Goal: Task Accomplishment & Management: Manage account settings

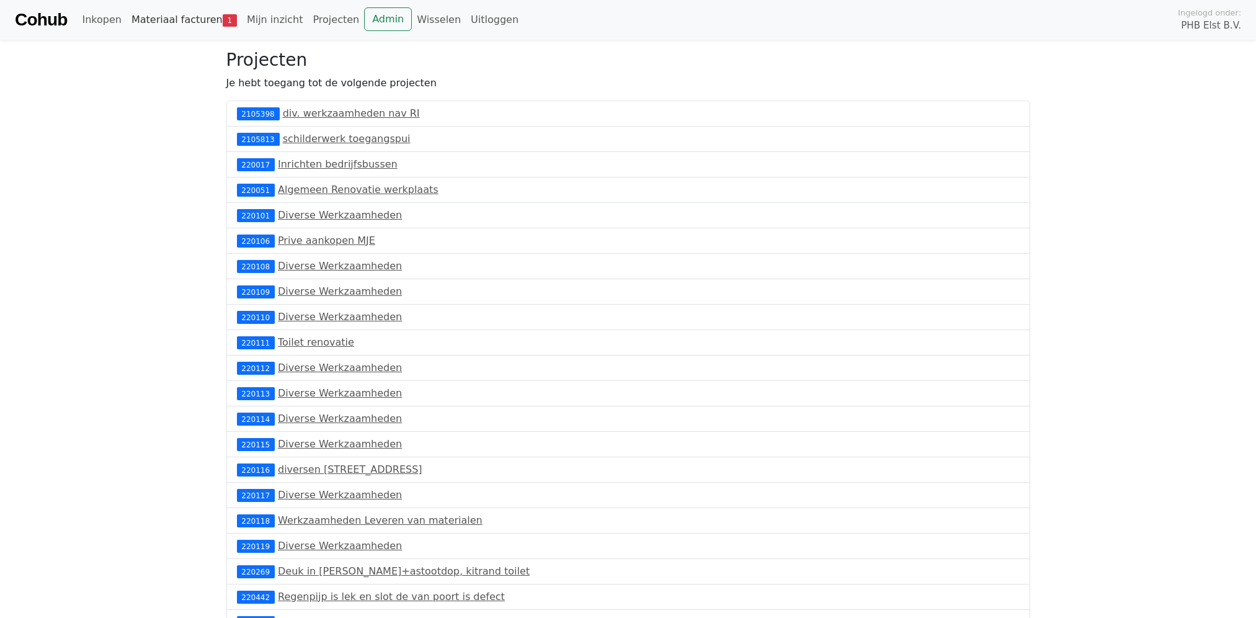
click at [200, 14] on link "Materiaal facturen 1" at bounding box center [184, 19] width 115 height 25
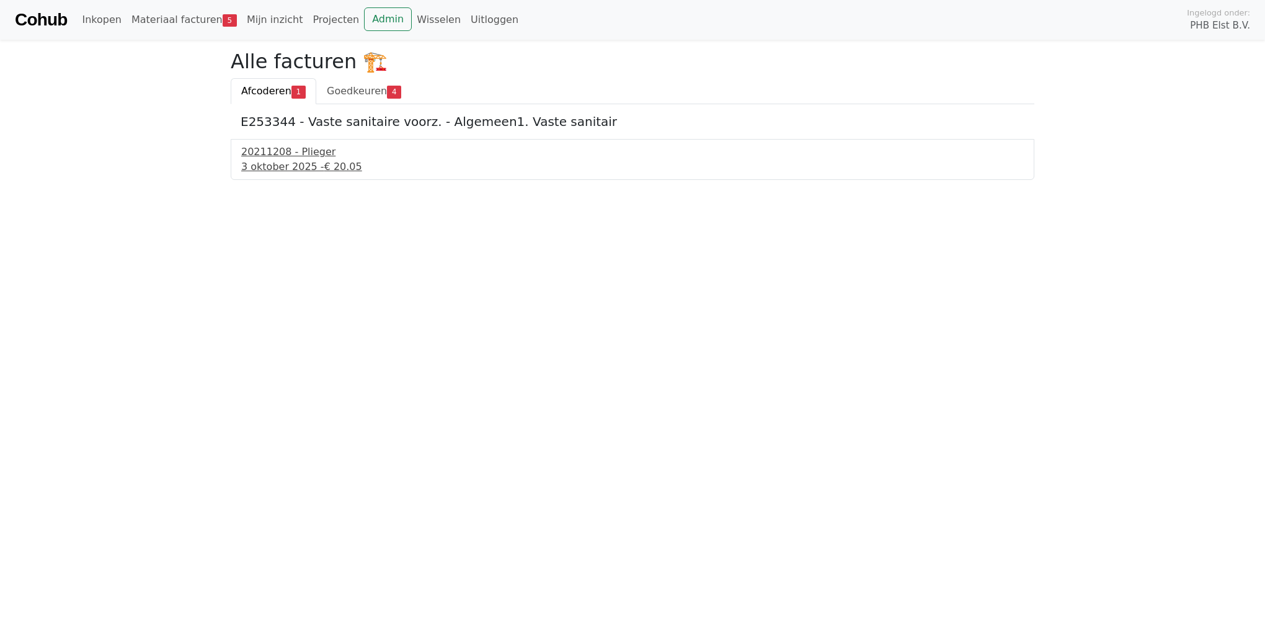
click at [254, 158] on div "20211208 - Plieger" at bounding box center [632, 151] width 783 height 15
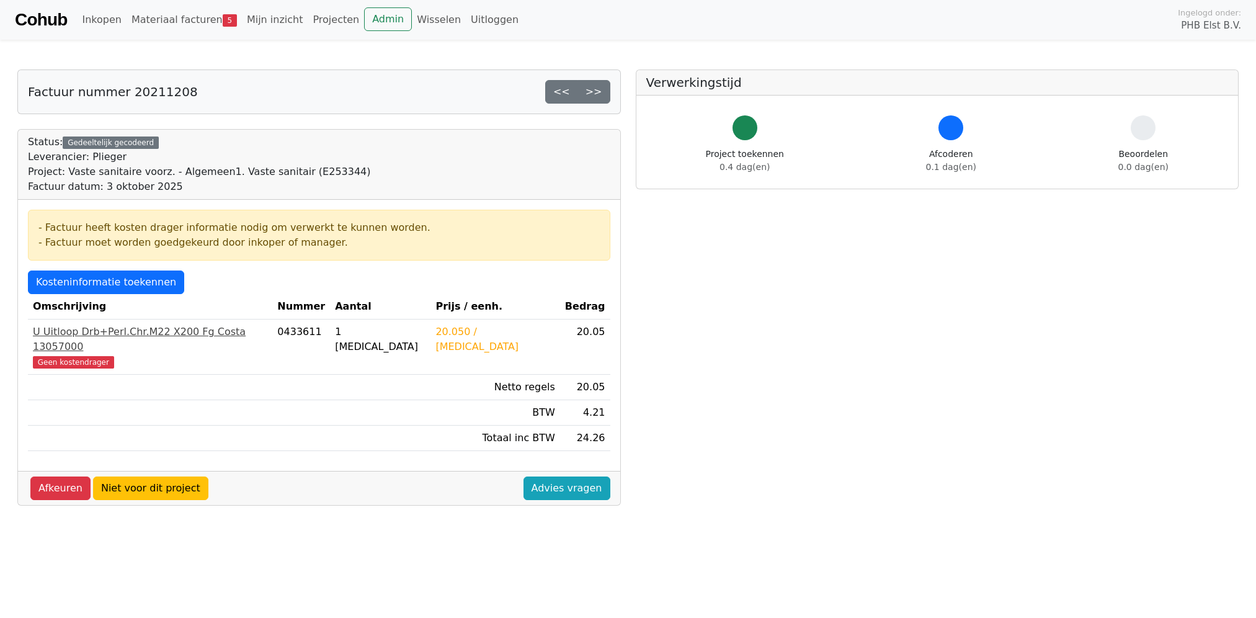
click at [50, 356] on span "Geen kostendrager" at bounding box center [73, 362] width 81 height 12
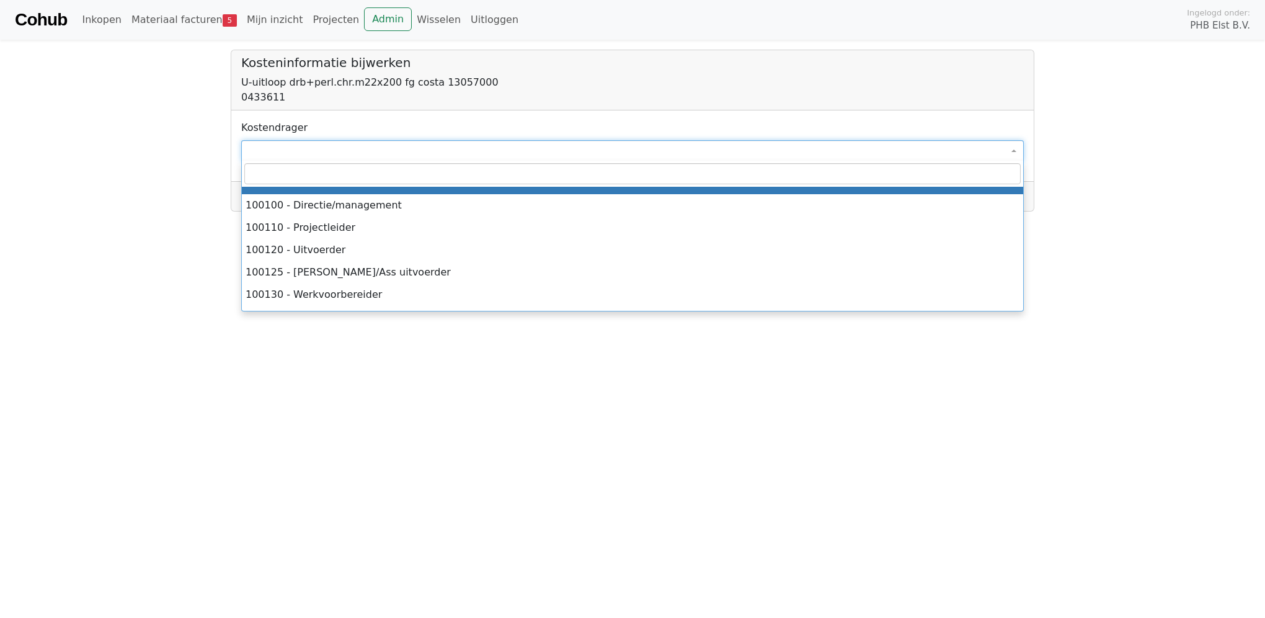
click at [270, 150] on span at bounding box center [632, 150] width 783 height 21
click at [318, 169] on input "search" at bounding box center [632, 173] width 776 height 21
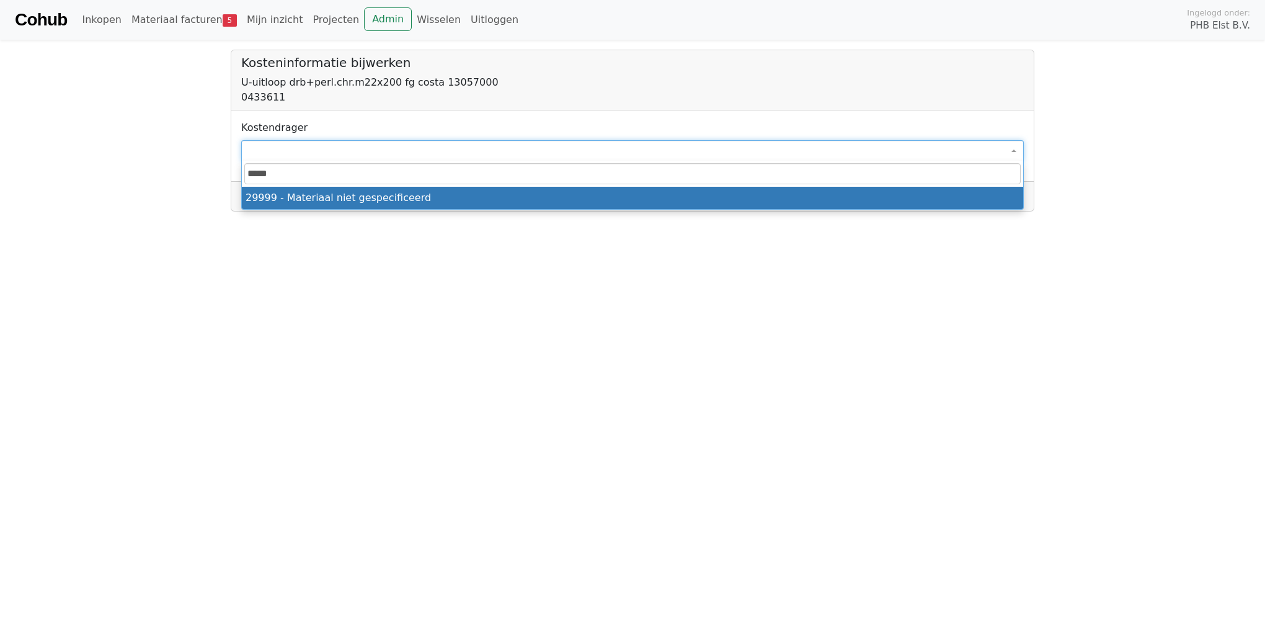
type input "*****"
select select "****"
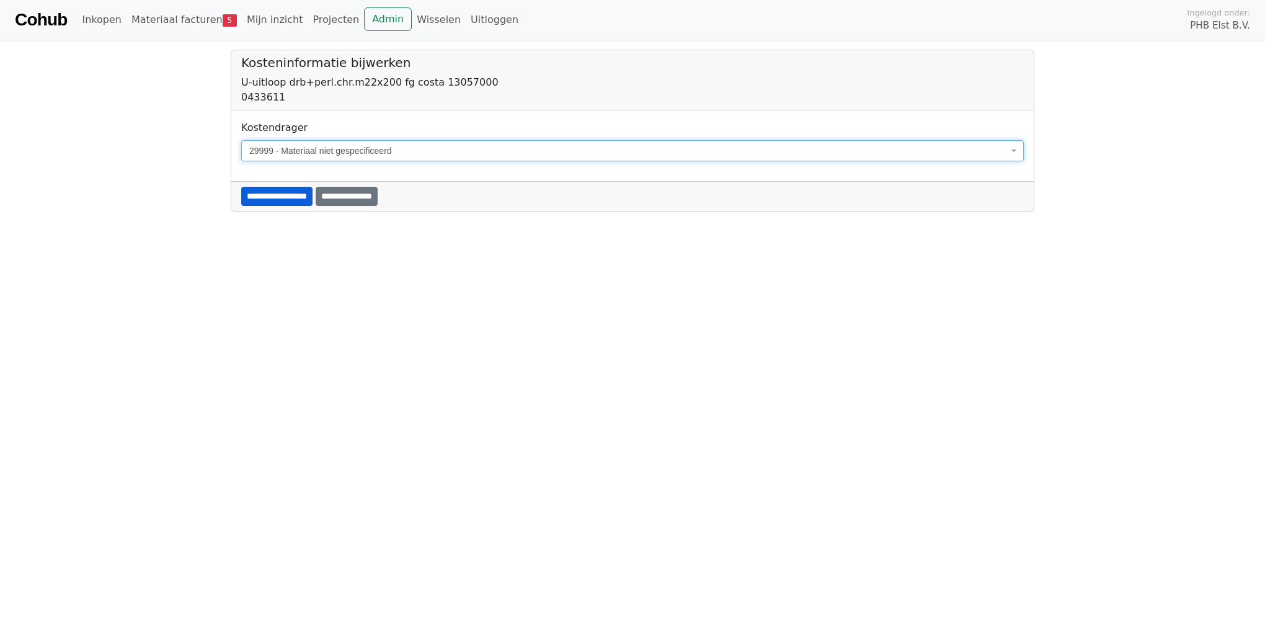
click at [313, 197] on input "**********" at bounding box center [276, 196] width 71 height 19
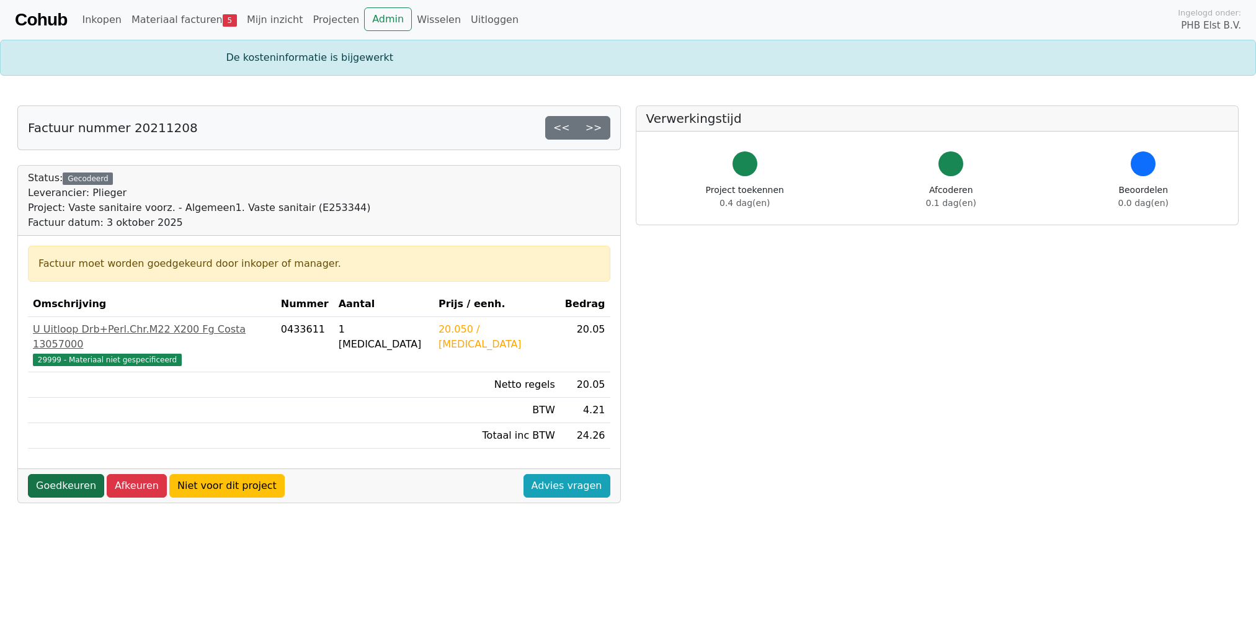
click at [70, 474] on link "Goedkeuren" at bounding box center [66, 486] width 76 height 24
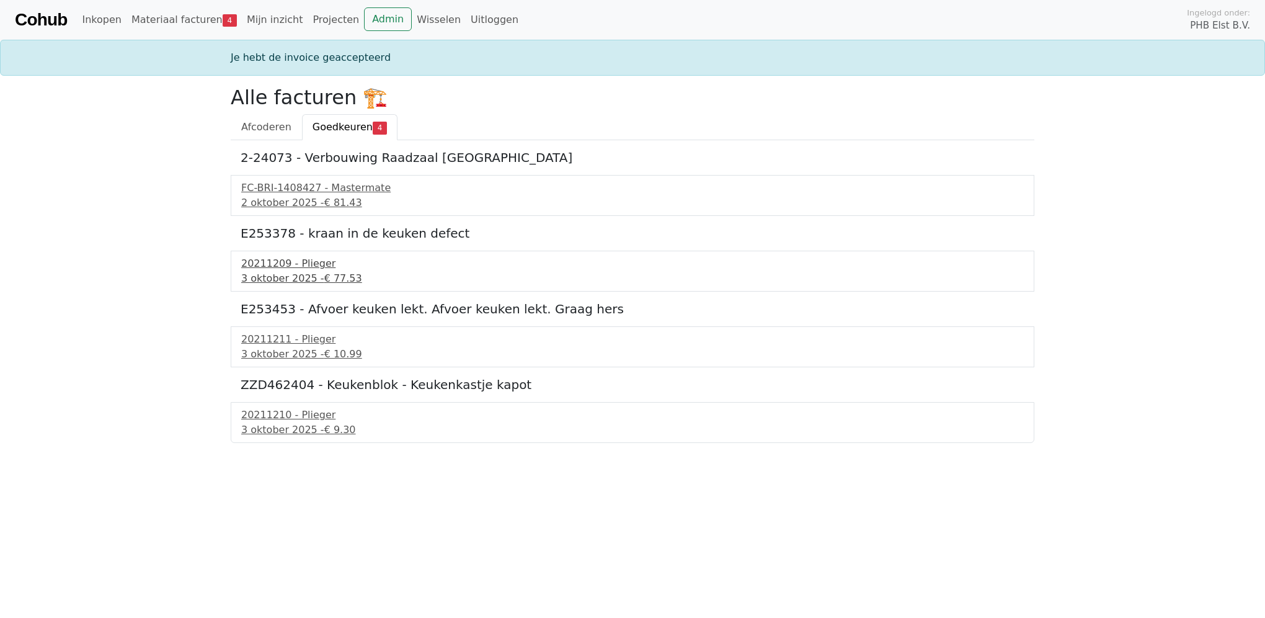
click at [266, 263] on div "20211209 - Plieger" at bounding box center [632, 263] width 783 height 15
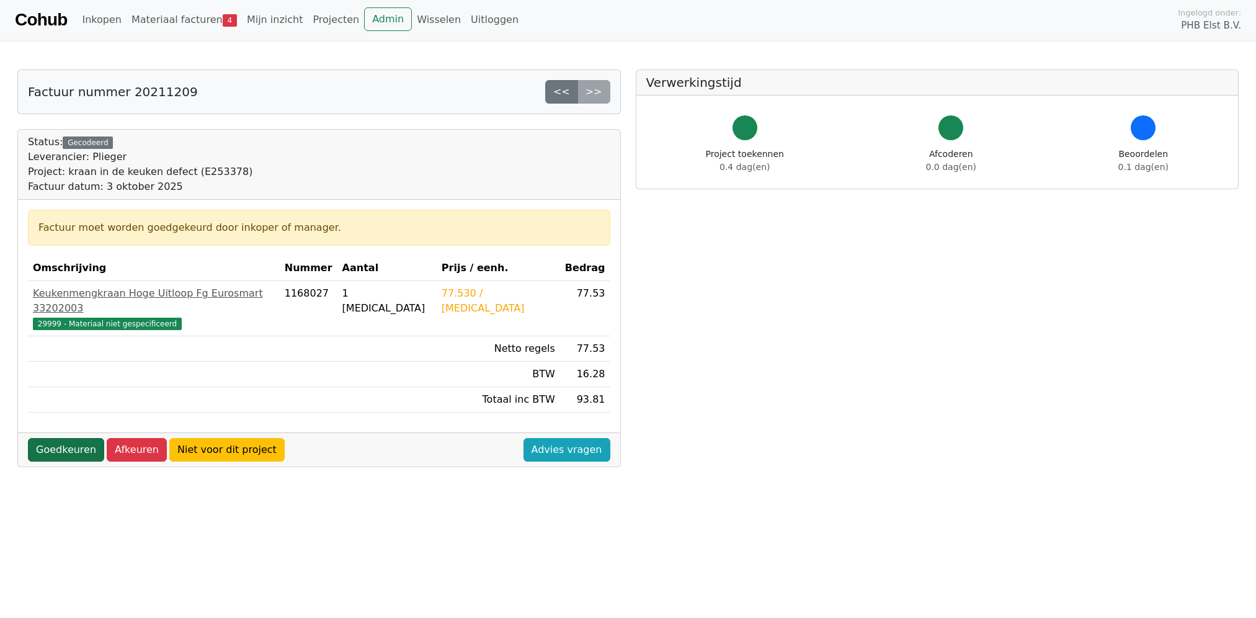
click at [60, 438] on link "Goedkeuren" at bounding box center [66, 450] width 76 height 24
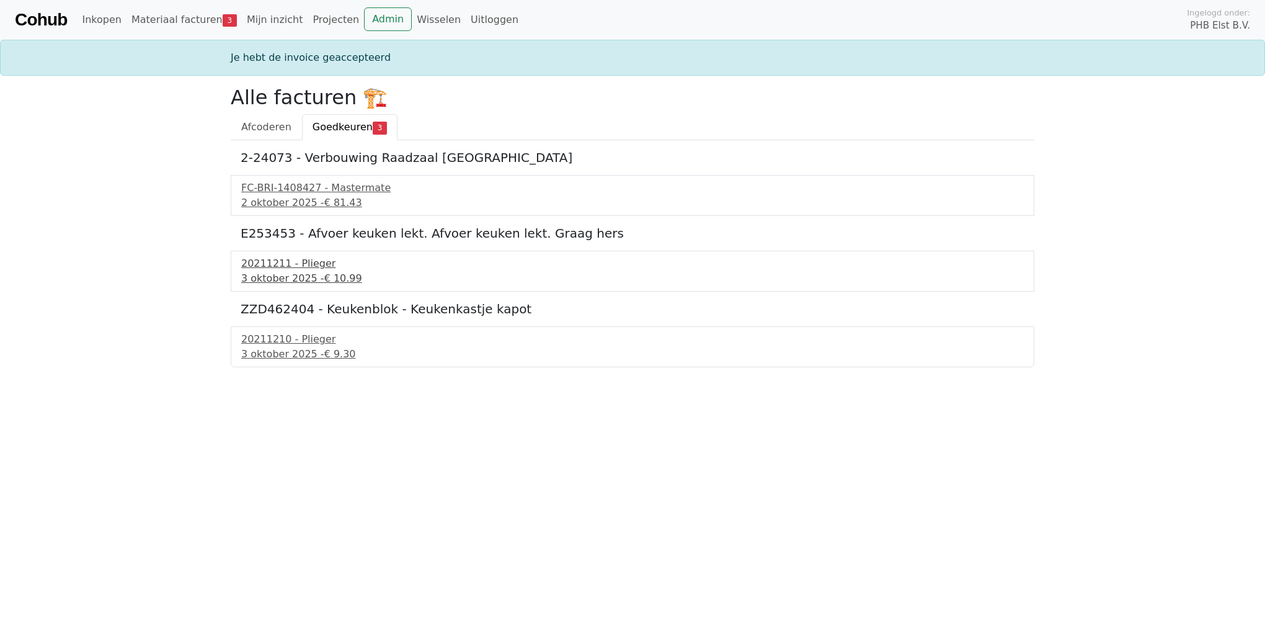
click at [300, 273] on div "3 oktober 2025 - € 10.99" at bounding box center [632, 278] width 783 height 15
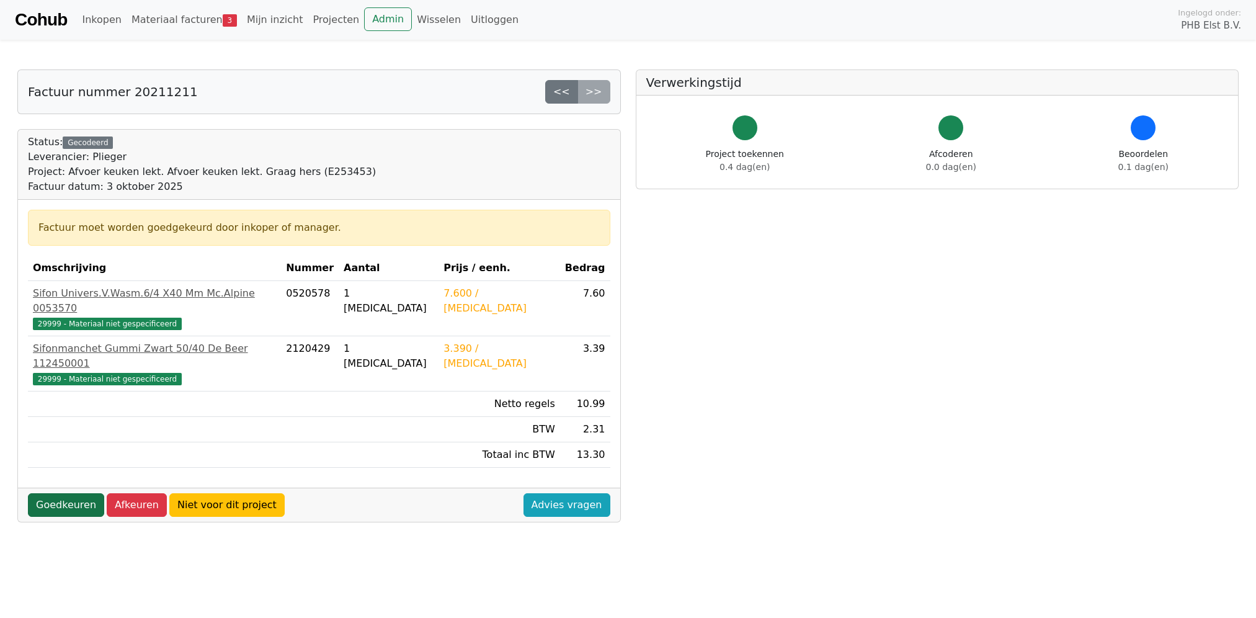
click at [37, 493] on link "Goedkeuren" at bounding box center [66, 505] width 76 height 24
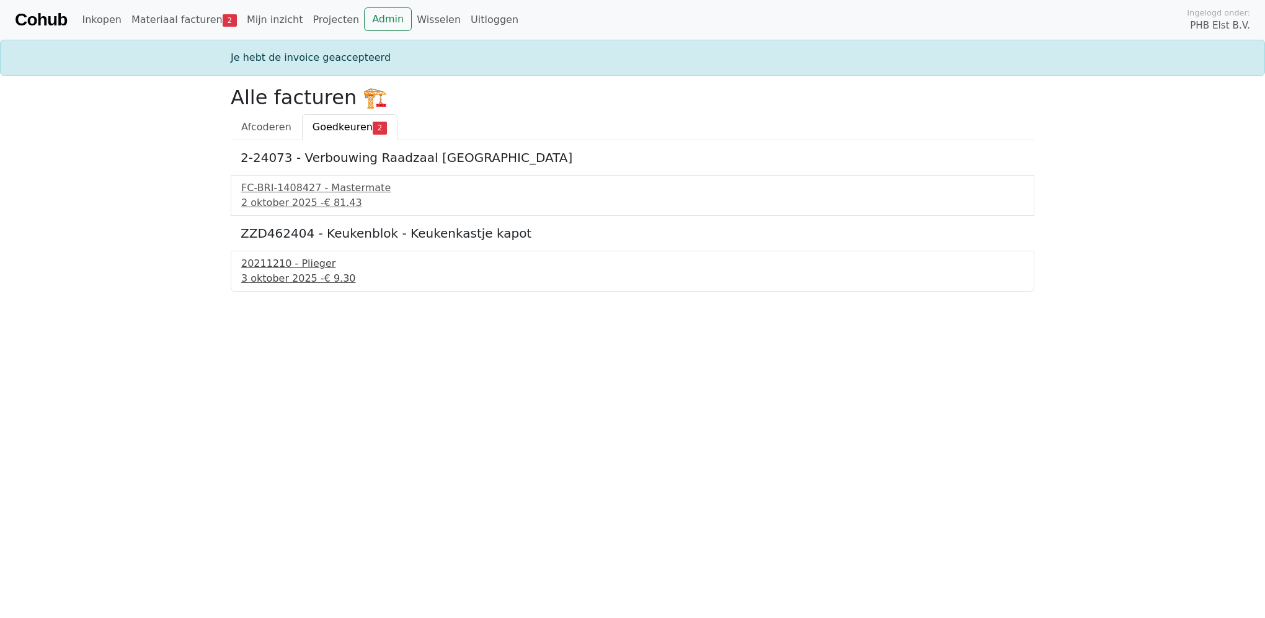
click at [268, 270] on div "20211210 - Plieger" at bounding box center [632, 263] width 783 height 15
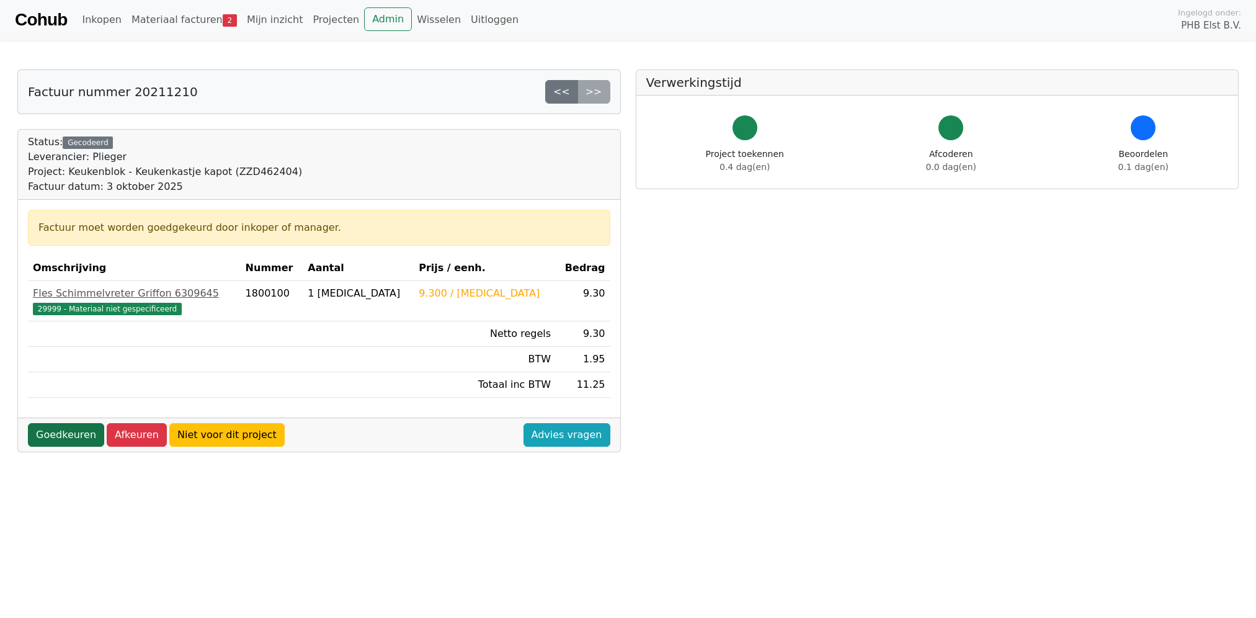
click at [60, 430] on link "Goedkeuren" at bounding box center [66, 435] width 76 height 24
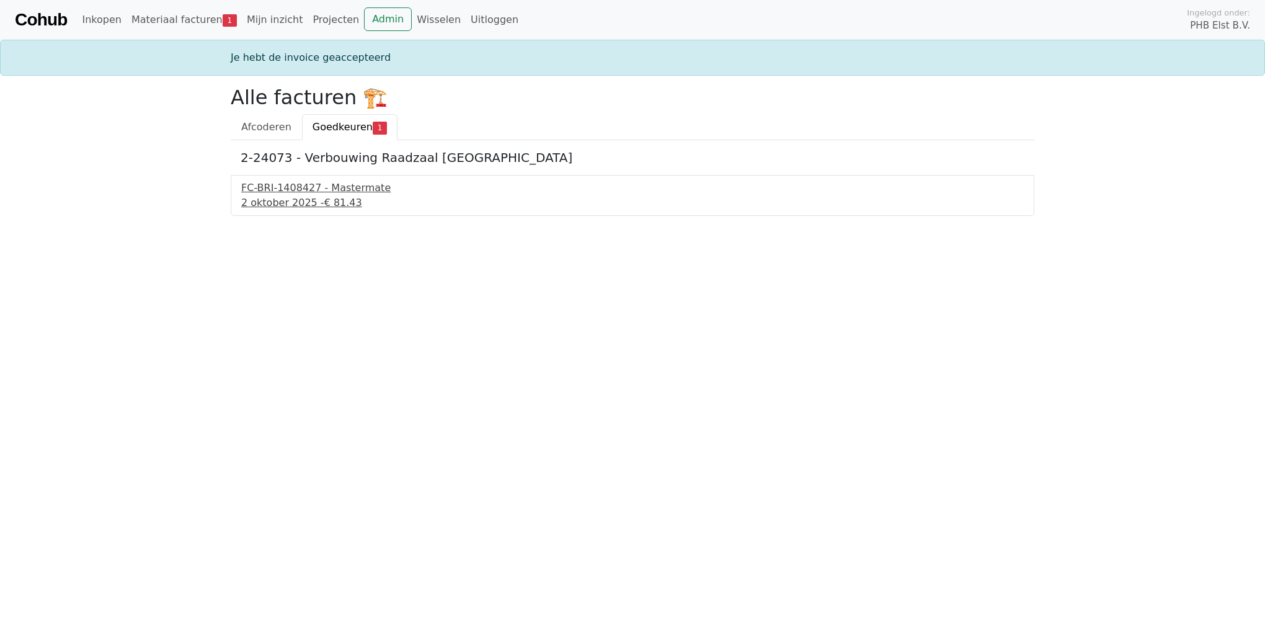
click at [281, 203] on div "[DATE] - € 81.43" at bounding box center [632, 202] width 783 height 15
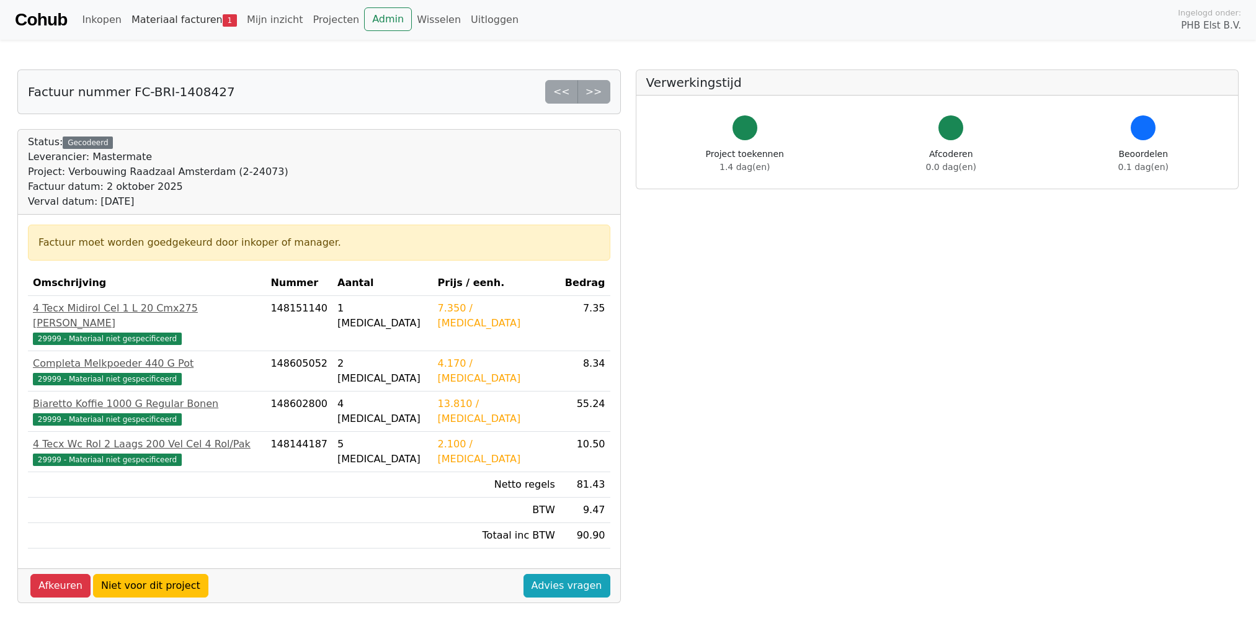
click at [183, 20] on link "Materiaal facturen 1" at bounding box center [184, 19] width 115 height 25
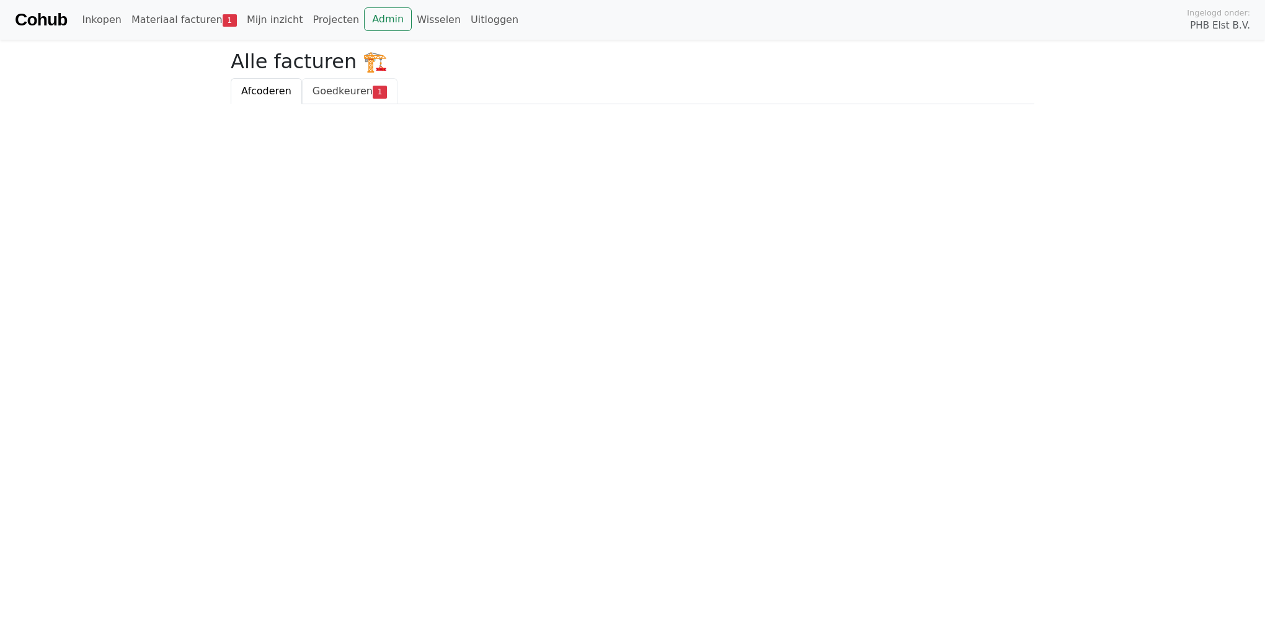
click at [345, 86] on span "Goedkeuren" at bounding box center [343, 91] width 60 height 12
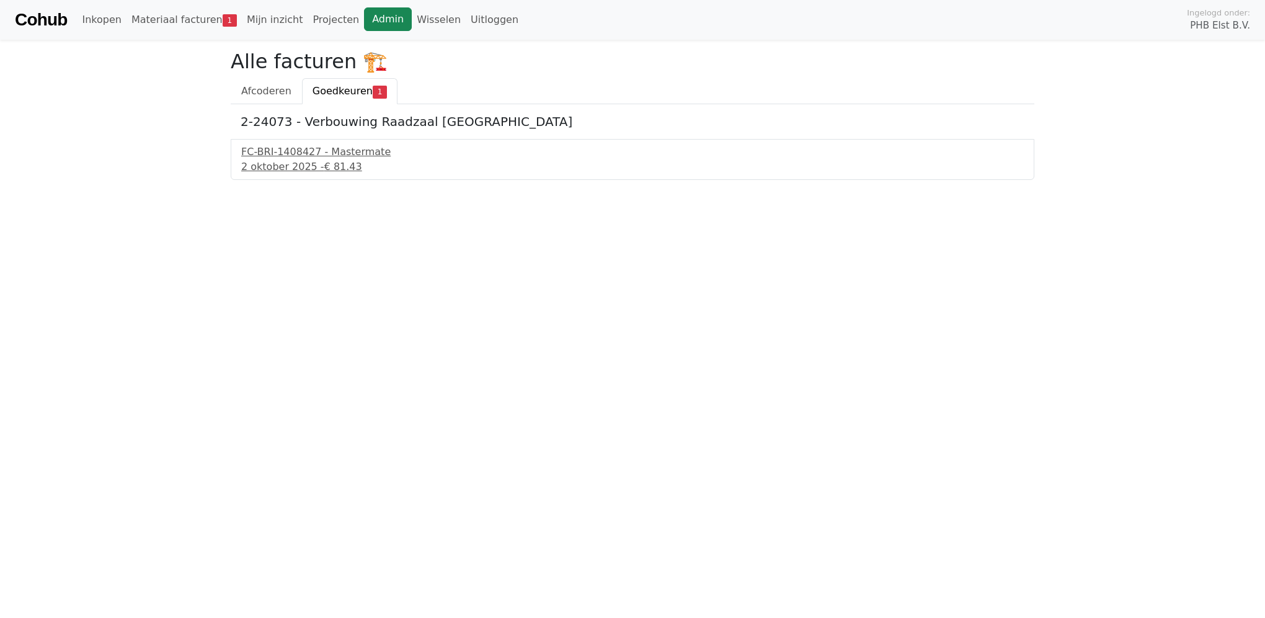
click at [364, 17] on link "Admin" at bounding box center [388, 19] width 48 height 24
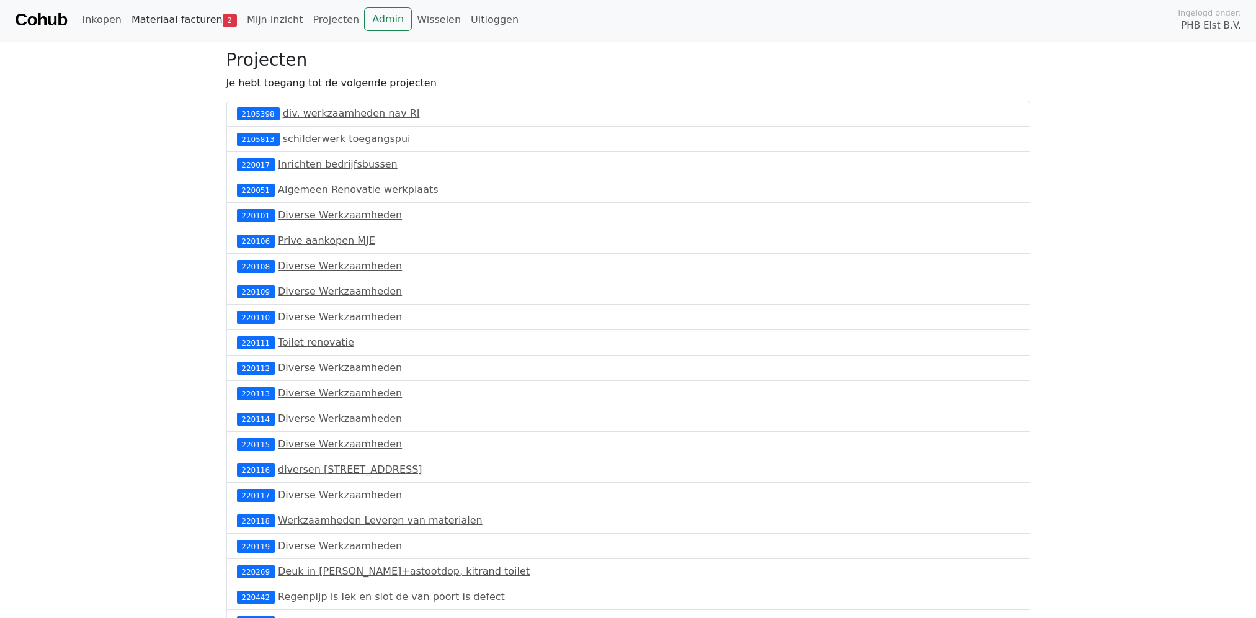
click at [181, 22] on link "Materiaal facturen 2" at bounding box center [184, 19] width 115 height 25
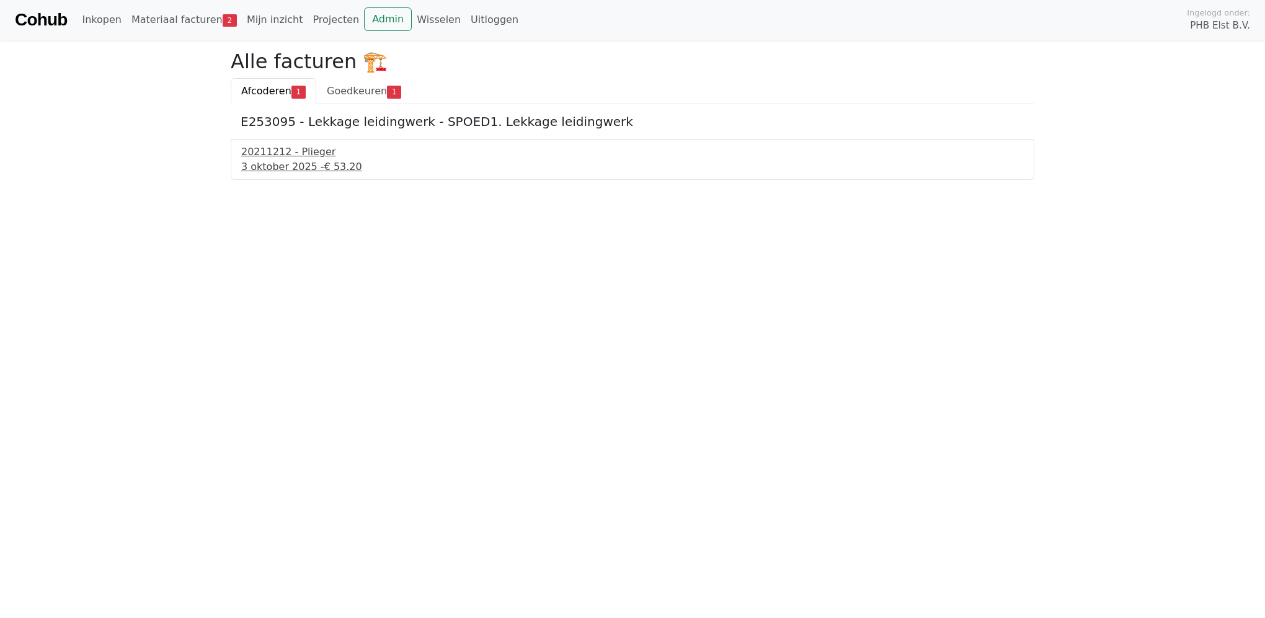
click at [290, 156] on div "20211212 - Plieger" at bounding box center [632, 151] width 783 height 15
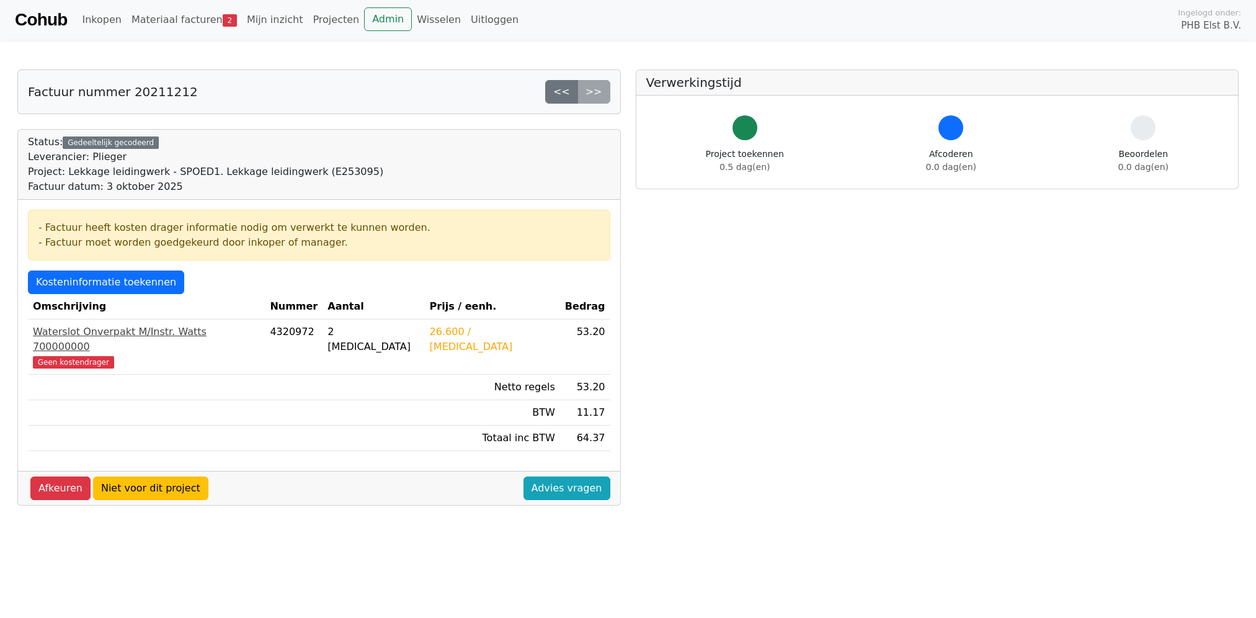
click at [59, 356] on span "Geen kostendrager" at bounding box center [73, 362] width 81 height 12
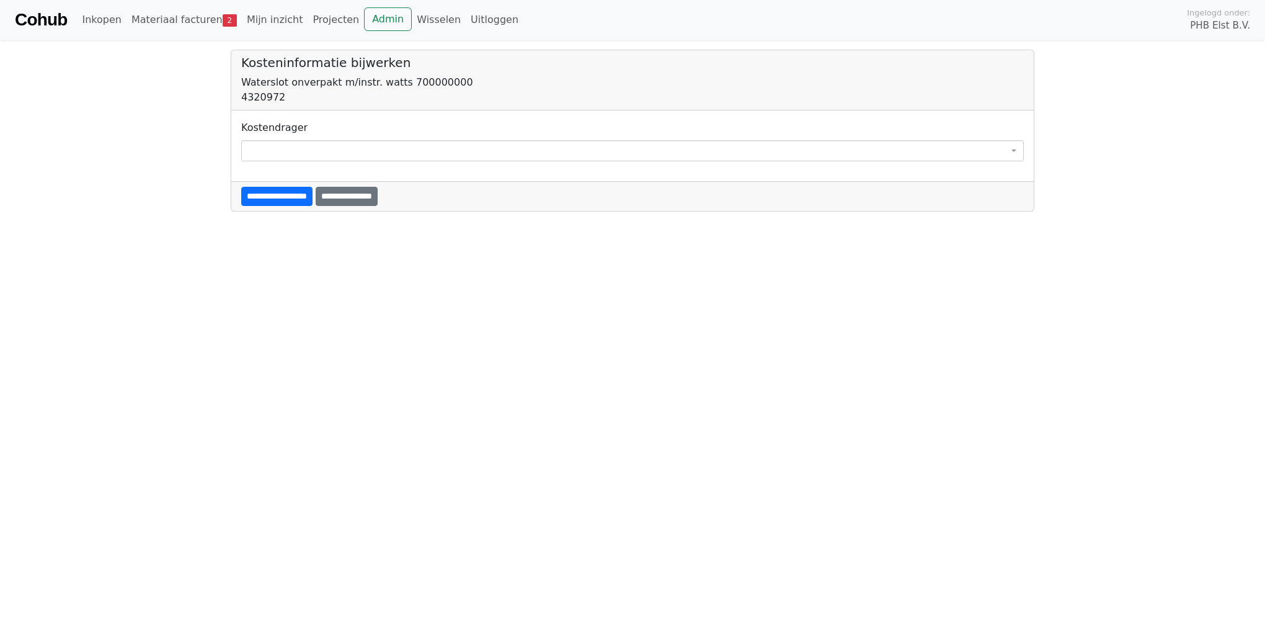
click at [296, 144] on span at bounding box center [632, 150] width 783 height 21
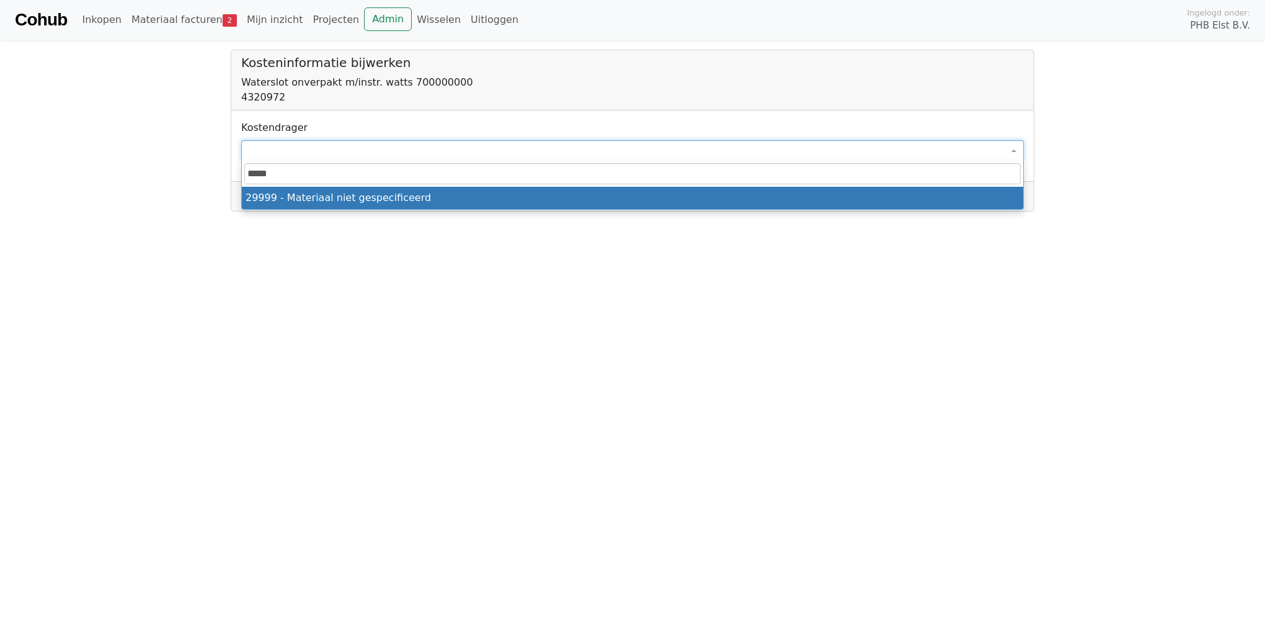
type input "*****"
select select "****"
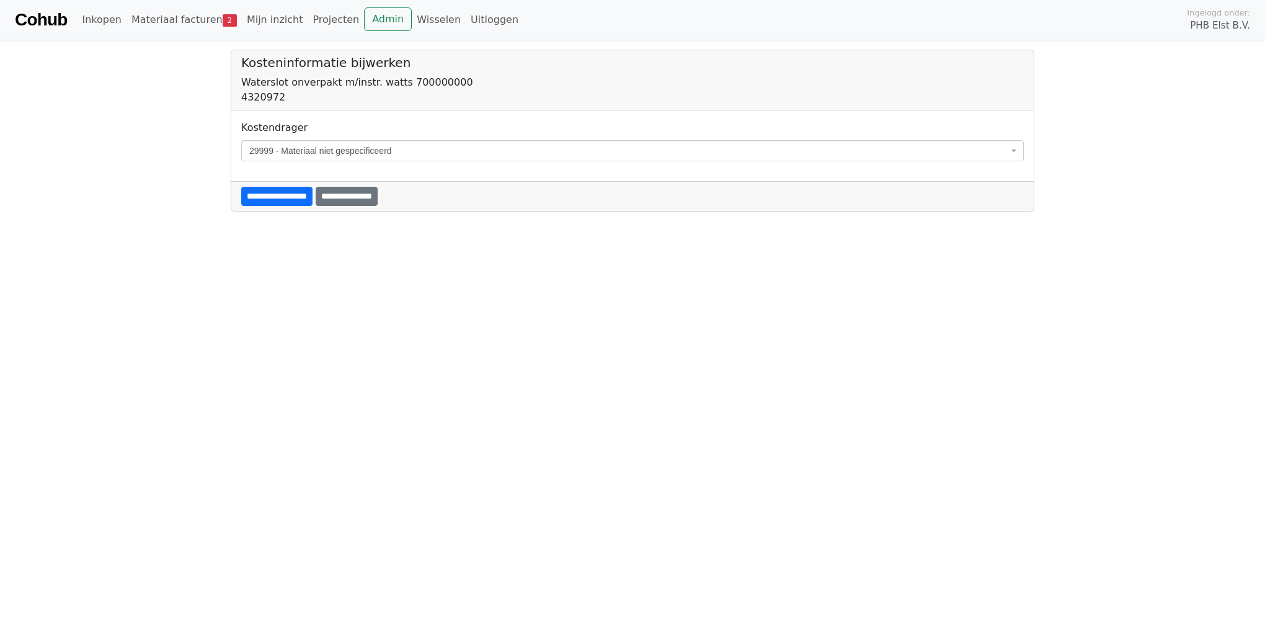
click at [275, 198] on input "**********" at bounding box center [276, 196] width 71 height 19
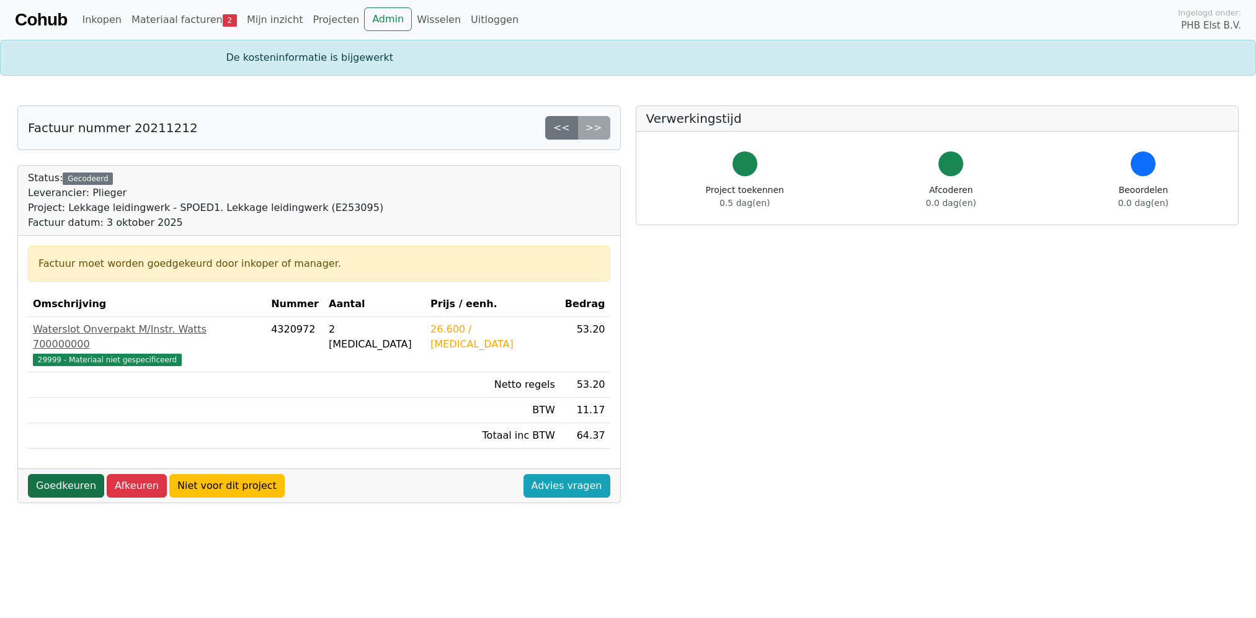
click at [37, 474] on link "Goedkeuren" at bounding box center [66, 486] width 76 height 24
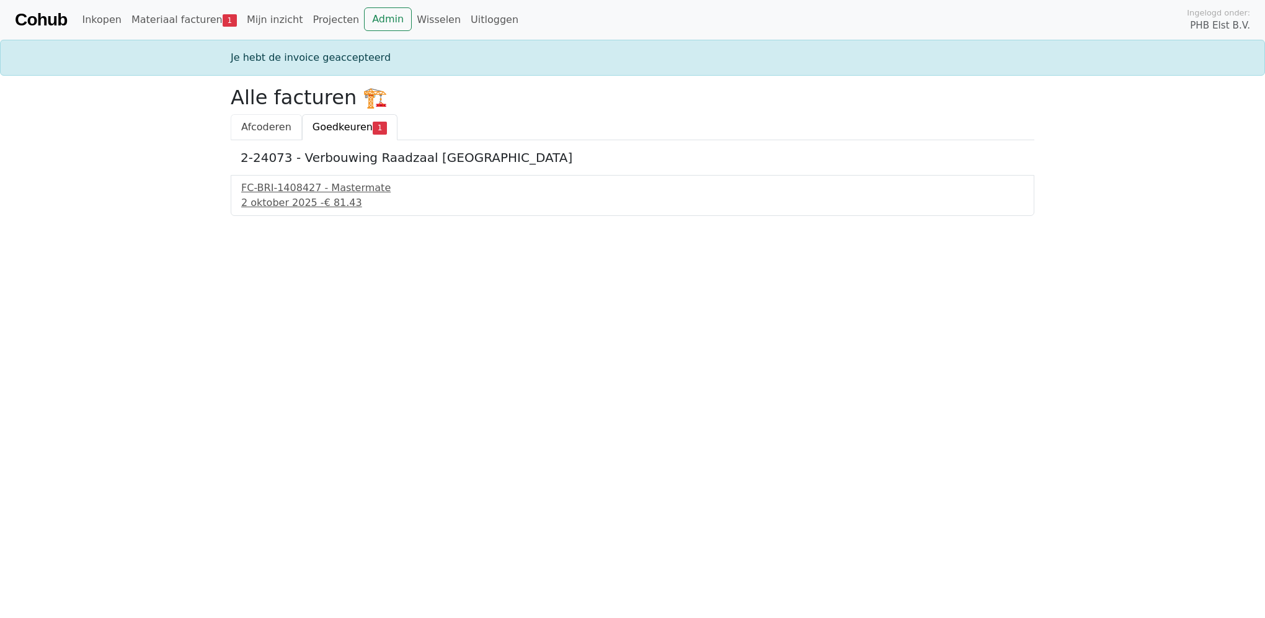
click at [272, 124] on span "Afcoderen" at bounding box center [266, 127] width 50 height 12
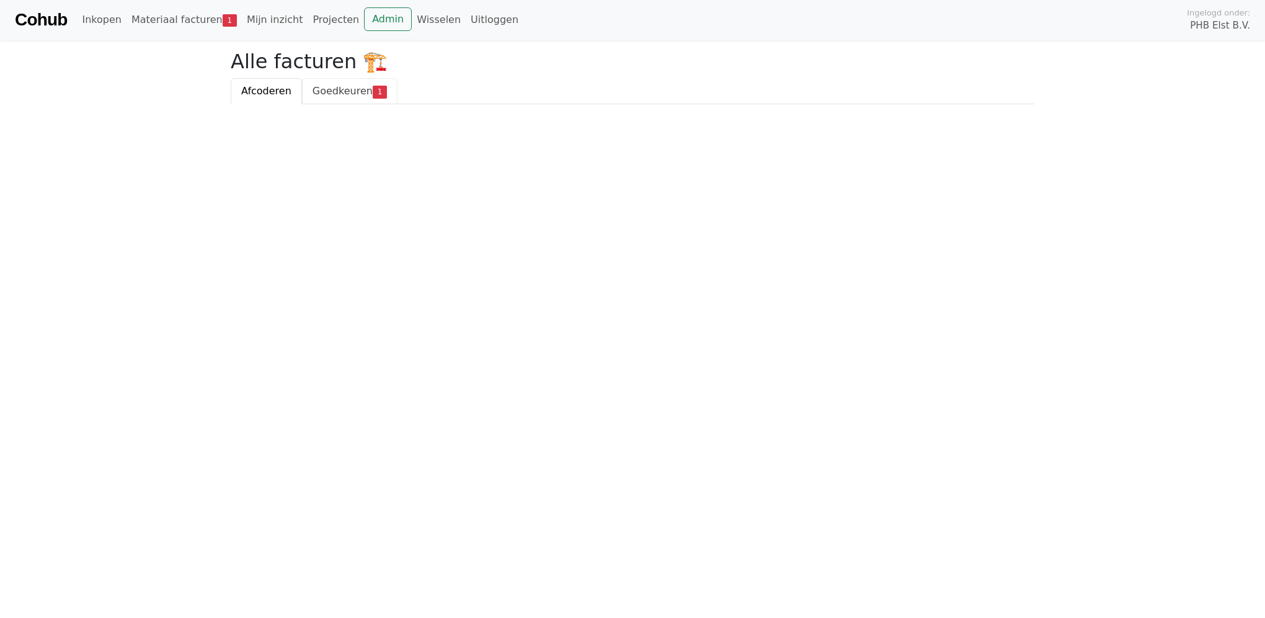
click at [318, 93] on span "Goedkeuren" at bounding box center [343, 91] width 60 height 12
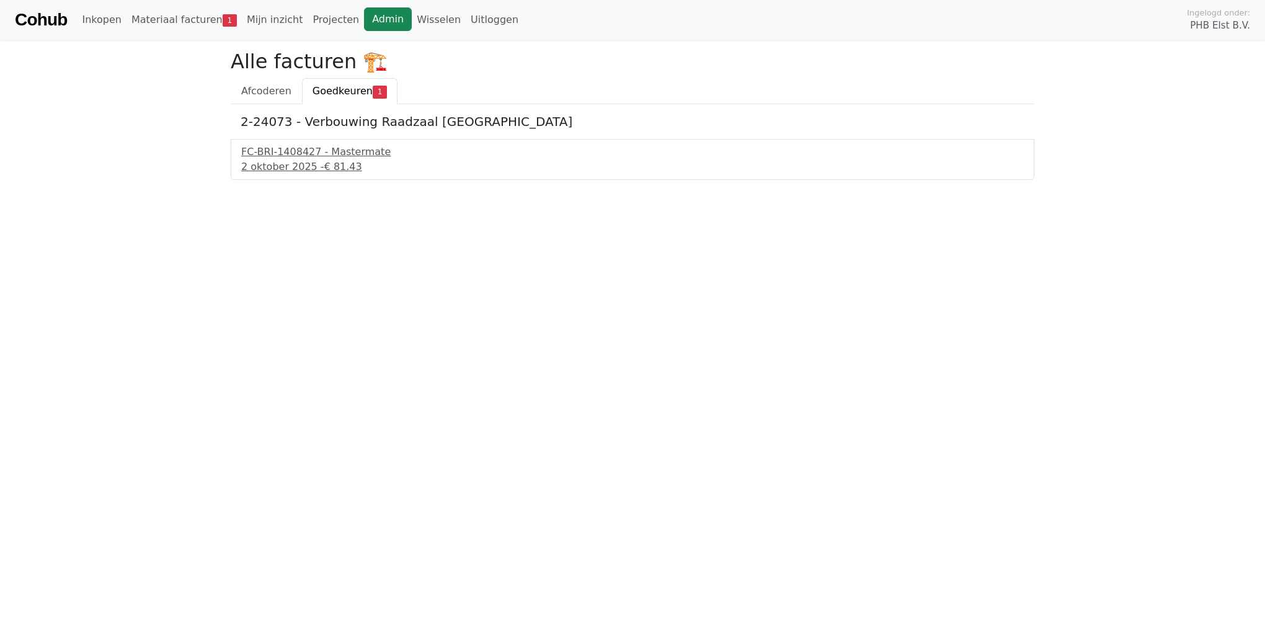
click at [364, 18] on link "Admin" at bounding box center [388, 19] width 48 height 24
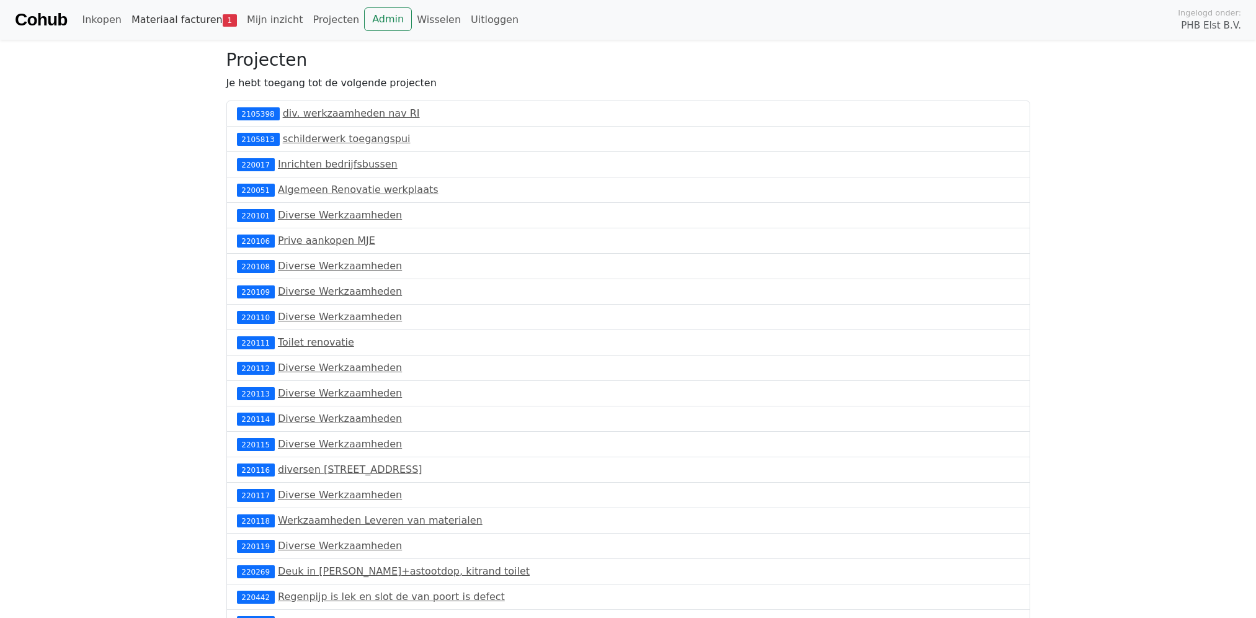
click at [223, 19] on span "1" at bounding box center [230, 20] width 14 height 12
click at [200, 19] on link "Materiaal facturen 1" at bounding box center [184, 19] width 115 height 25
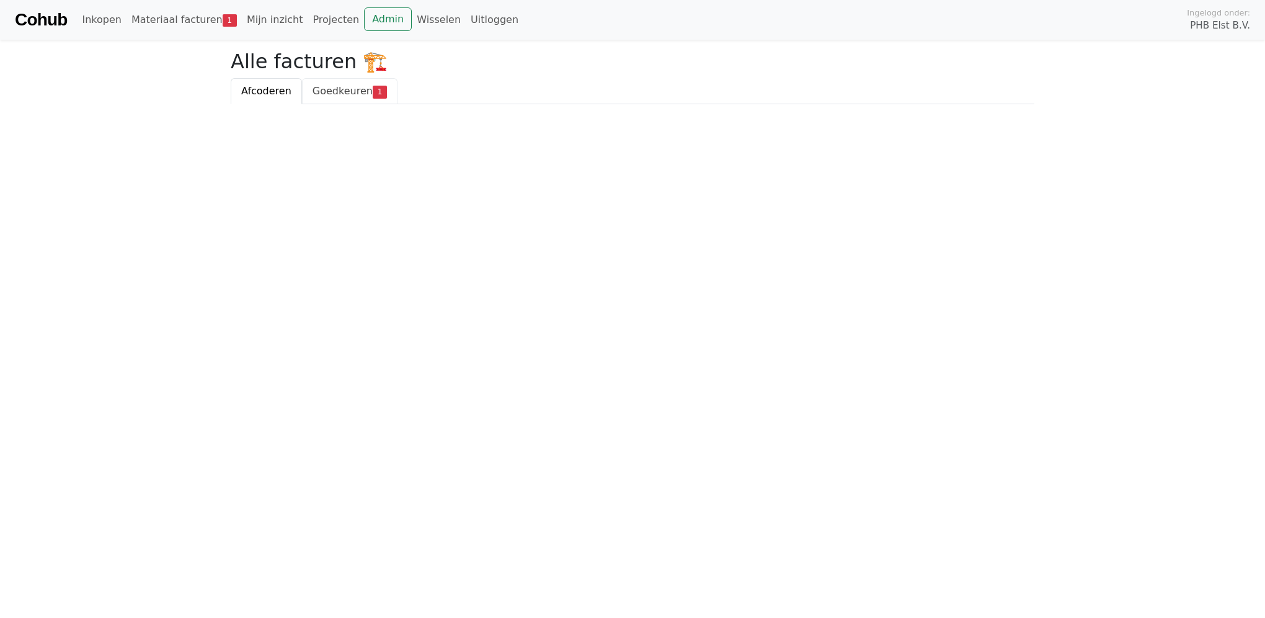
click at [334, 91] on span "Goedkeuren" at bounding box center [343, 91] width 60 height 12
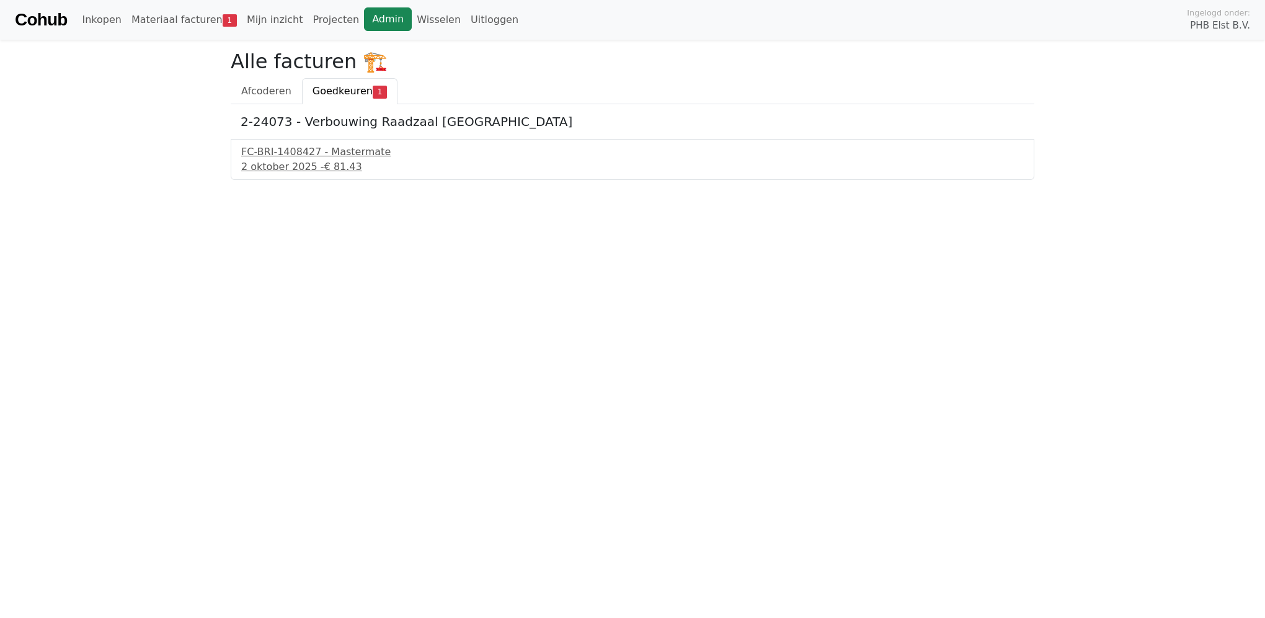
click at [364, 22] on link "Admin" at bounding box center [388, 19] width 48 height 24
